Goal: Task Accomplishment & Management: Manage account settings

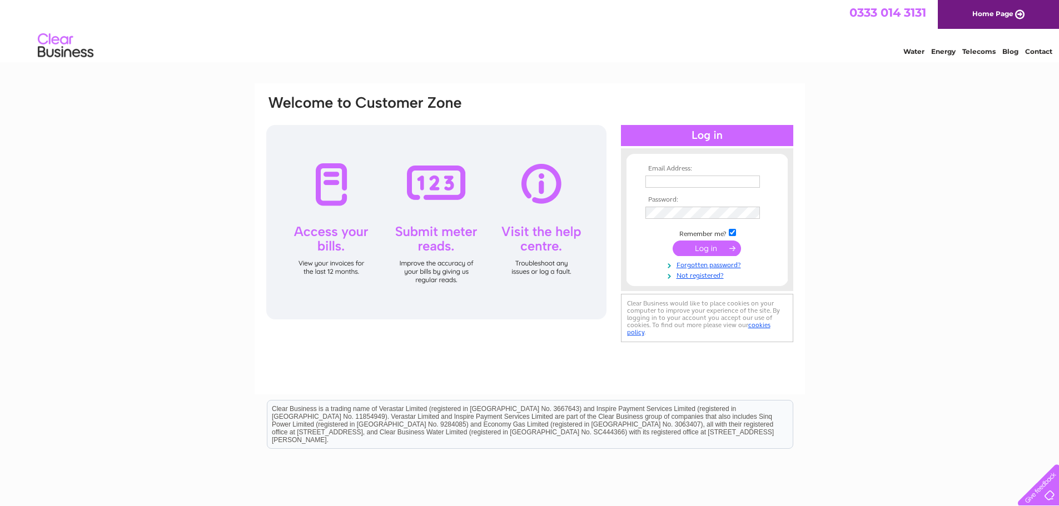
type input "[PERSON_NAME][EMAIL_ADDRESS][PERSON_NAME][DOMAIN_NAME]"
click at [725, 249] on input "submit" at bounding box center [706, 249] width 68 height 16
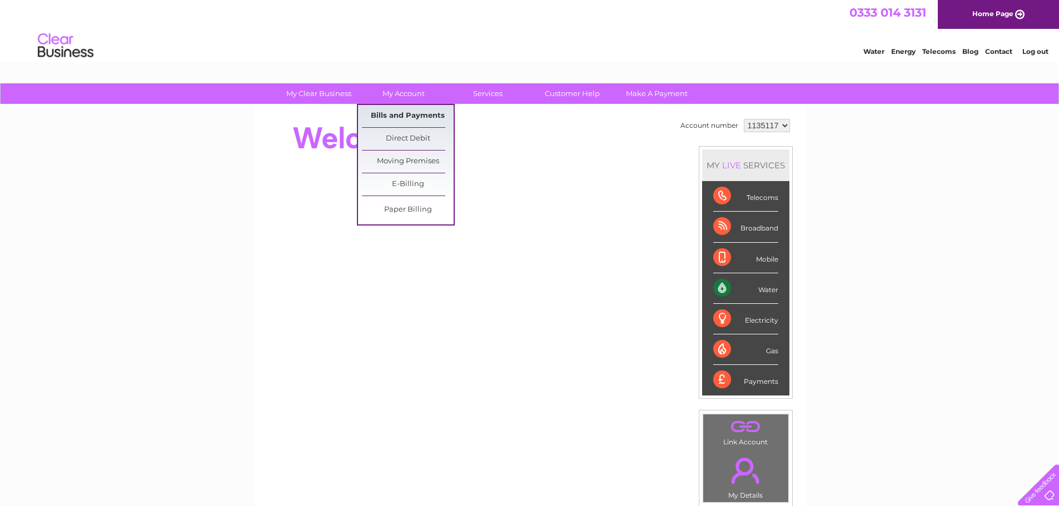
click at [398, 115] on link "Bills and Payments" at bounding box center [408, 116] width 92 height 22
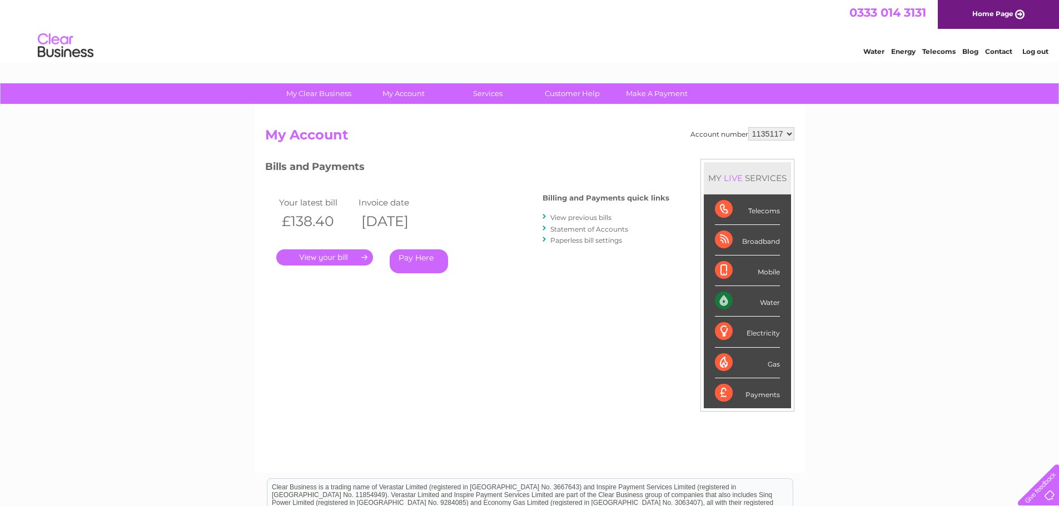
click at [354, 257] on link "." at bounding box center [324, 257] width 97 height 16
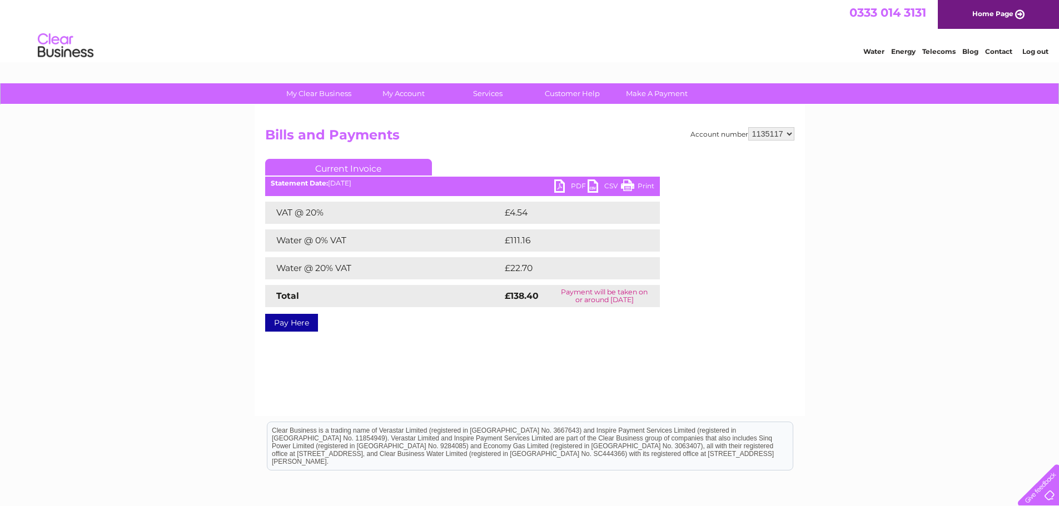
click at [565, 185] on link "PDF" at bounding box center [570, 187] width 33 height 16
drag, startPoint x: 555, startPoint y: 358, endPoint x: 532, endPoint y: 302, distance: 61.1
click at [555, 359] on div "Account number 1135117 Bills and Payments Current Invoice PDF CSV Print VAT @ 2…" at bounding box center [529, 260] width 550 height 311
